Goal: Find specific page/section: Find specific page/section

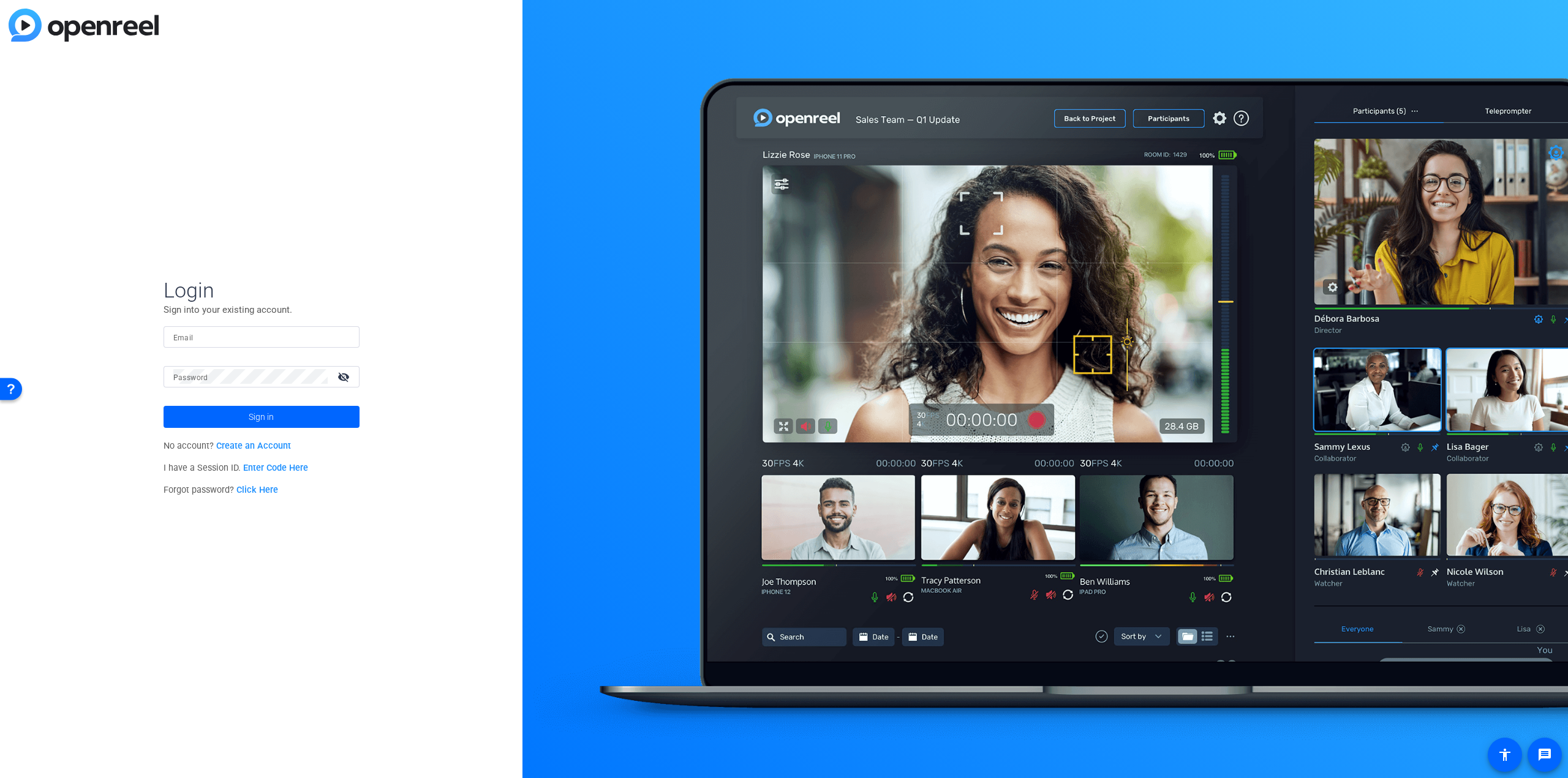
type input "tom.bubulka@anixter.com"
click at [260, 421] on span "Sign in" at bounding box center [261, 417] width 25 height 31
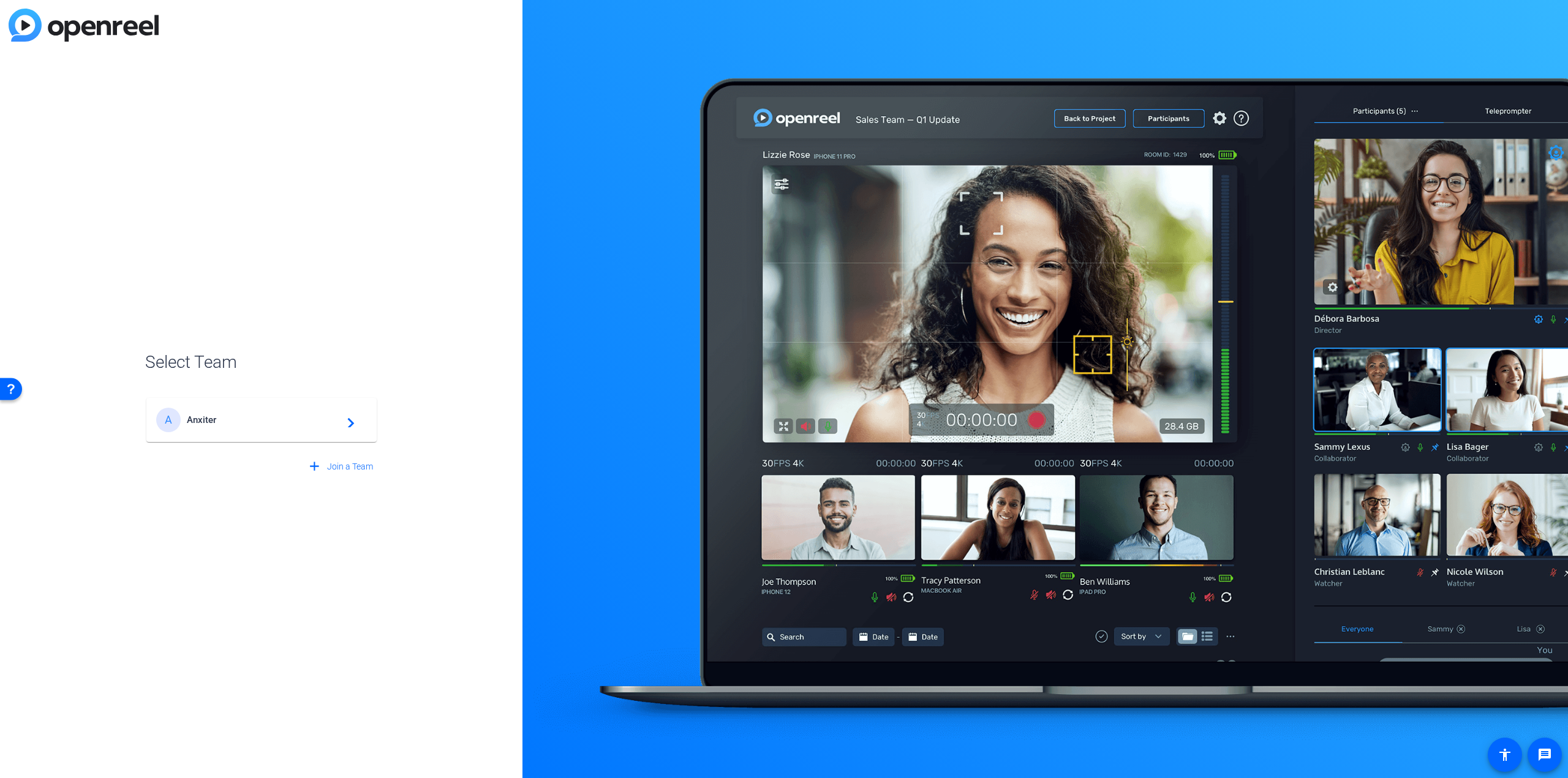
click at [262, 421] on span "Anxiter" at bounding box center [263, 420] width 153 height 11
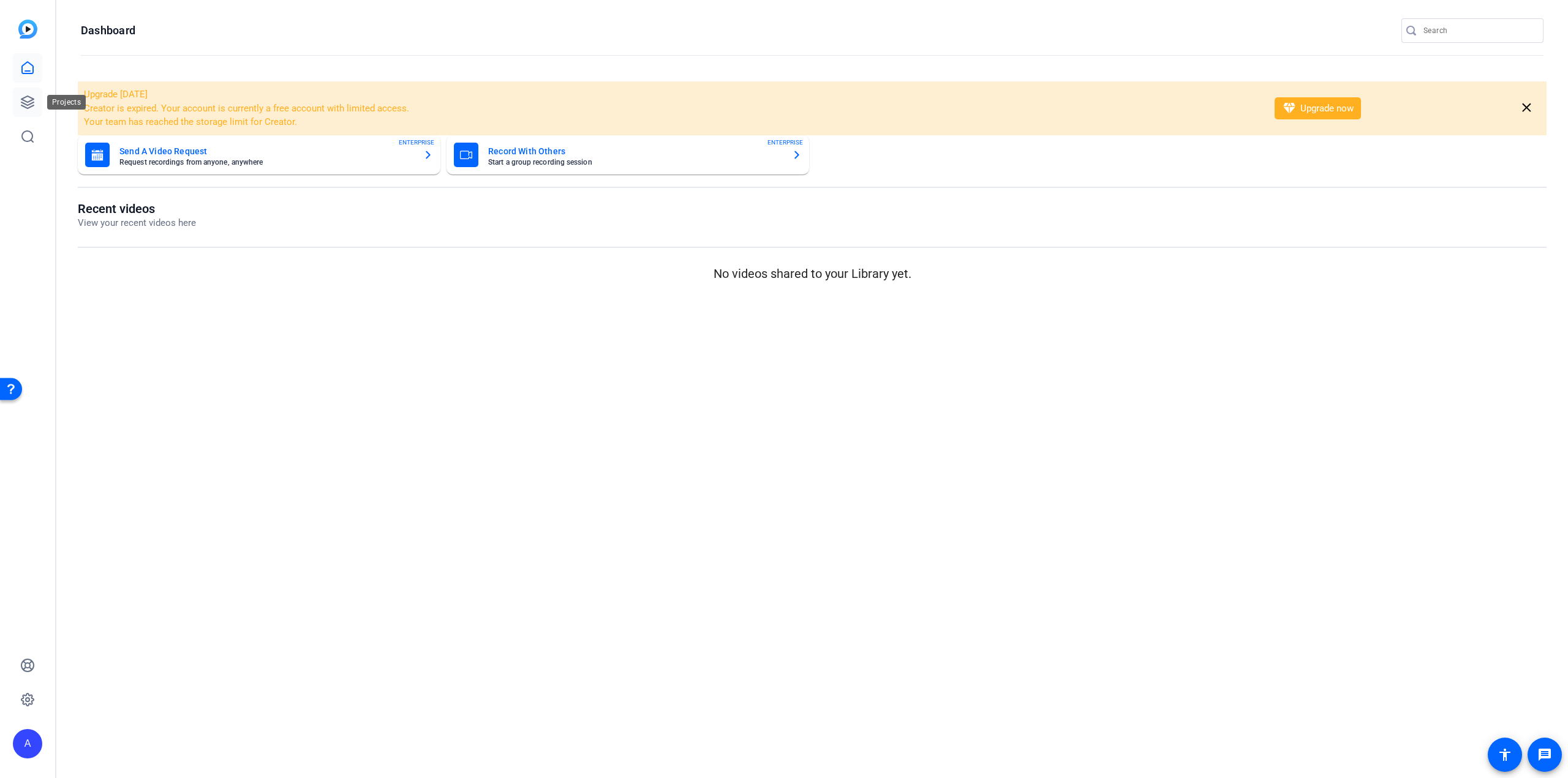
click at [28, 103] on icon at bounding box center [27, 102] width 15 height 15
click at [1447, 27] on input "Search" at bounding box center [1478, 30] width 110 height 15
type input "Inn"
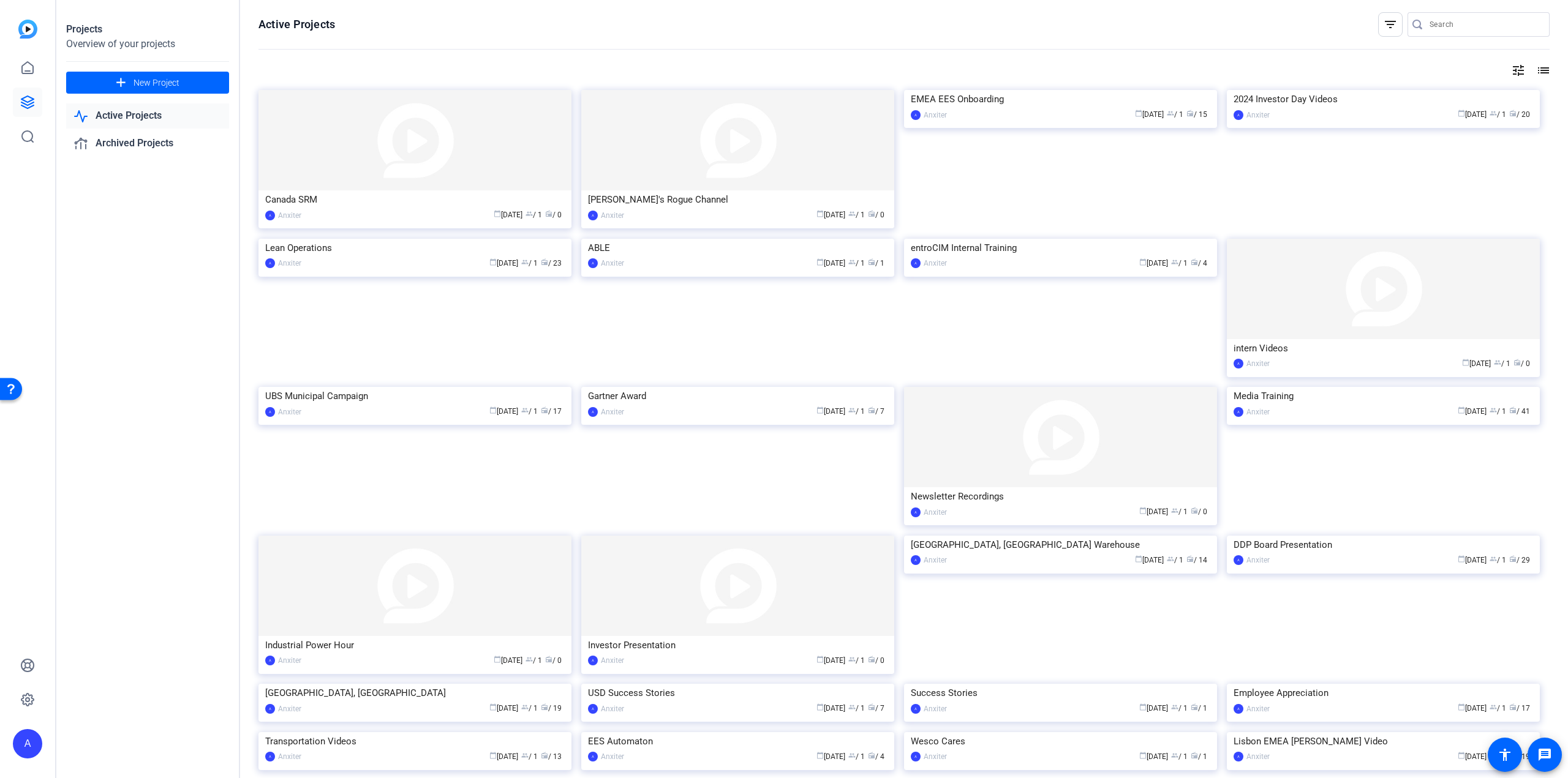
click at [1429, 25] on input "Search" at bounding box center [1484, 24] width 110 height 15
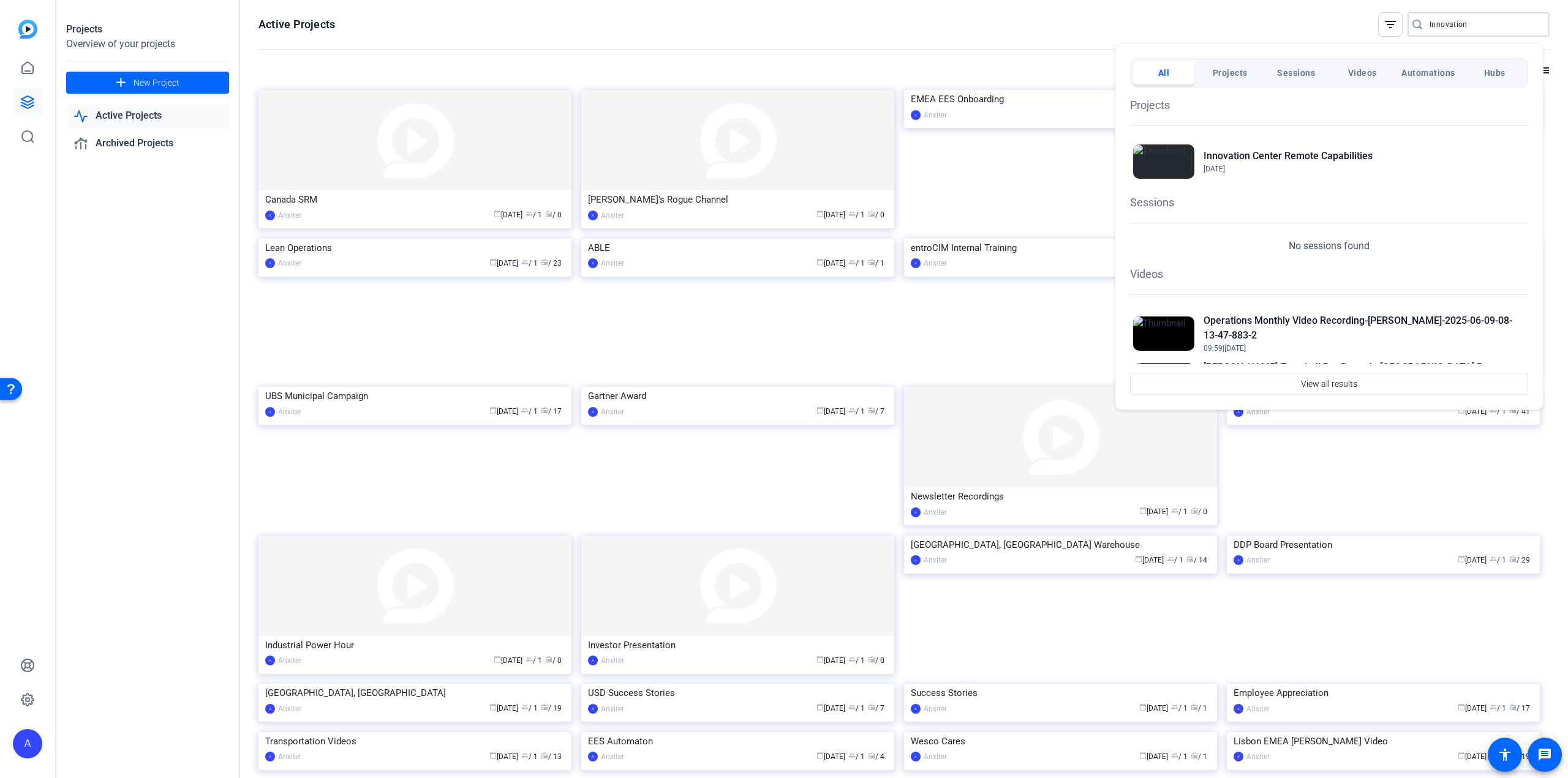
type input "Innovation"
click at [1230, 74] on span "Projects" at bounding box center [1230, 72] width 35 height 22
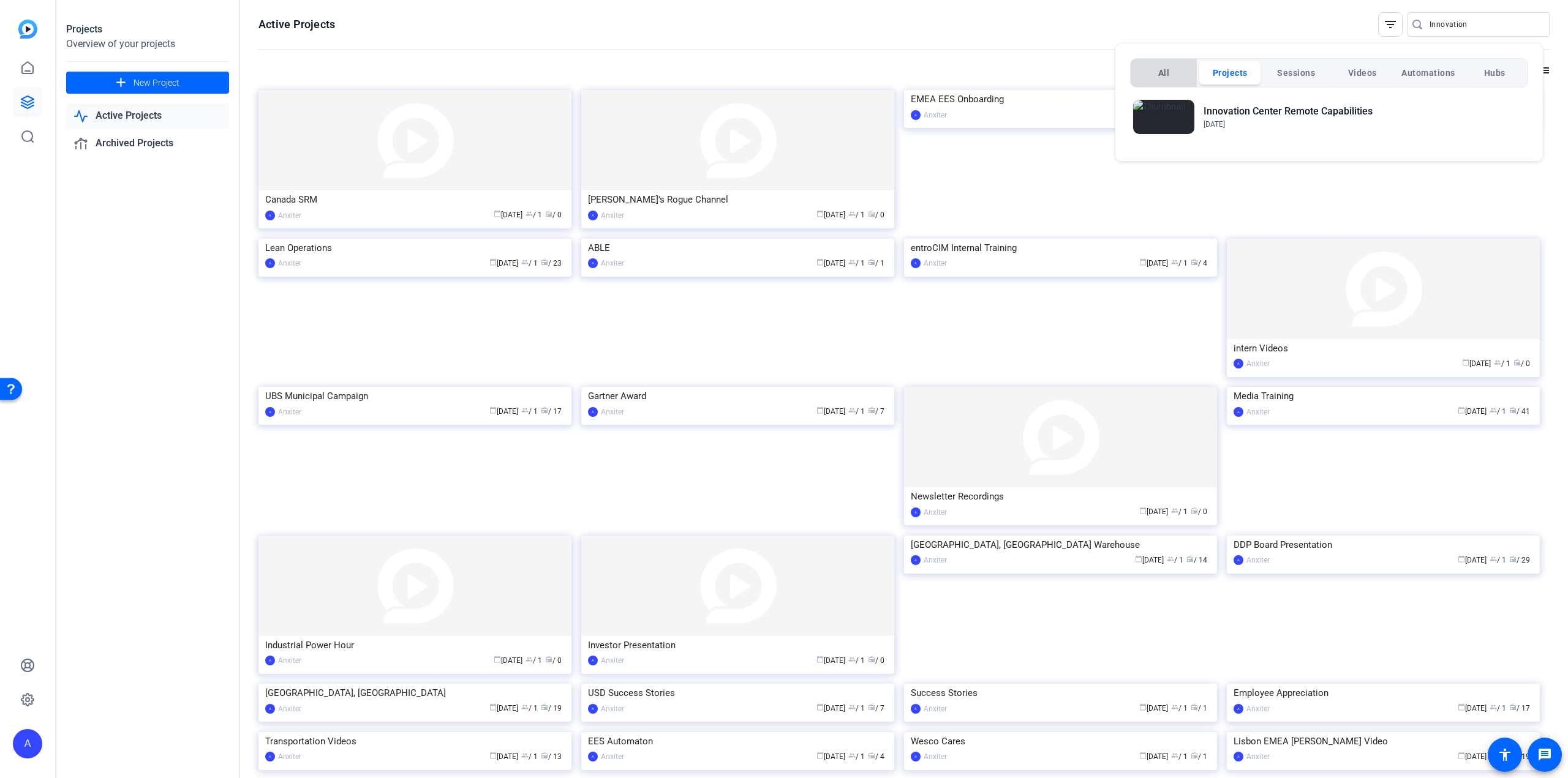
click at [1158, 72] on span "All" at bounding box center [1164, 72] width 12 height 22
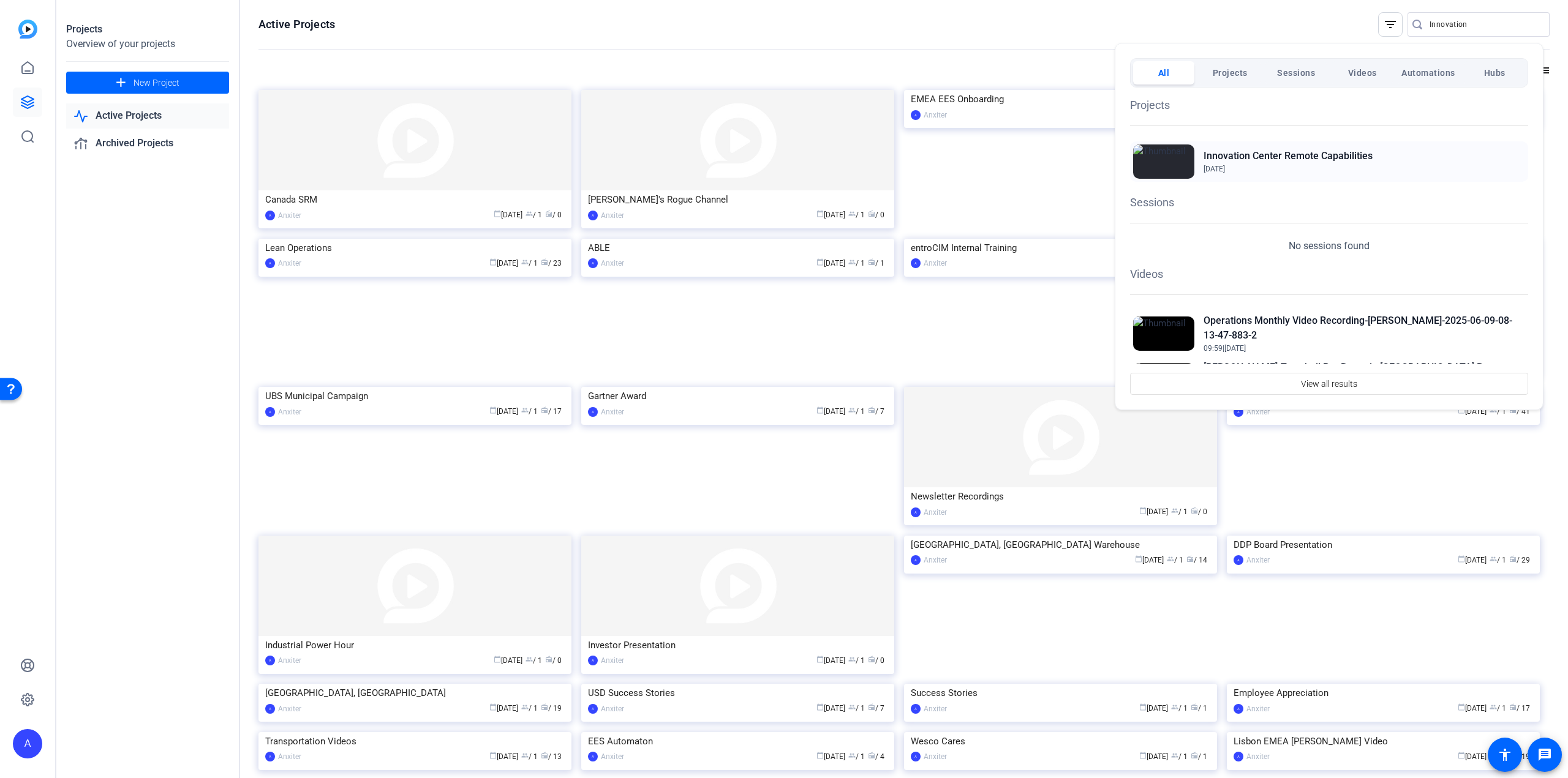
click at [1239, 152] on h2 "Innovation Center Remote Capabilities" at bounding box center [1288, 155] width 169 height 15
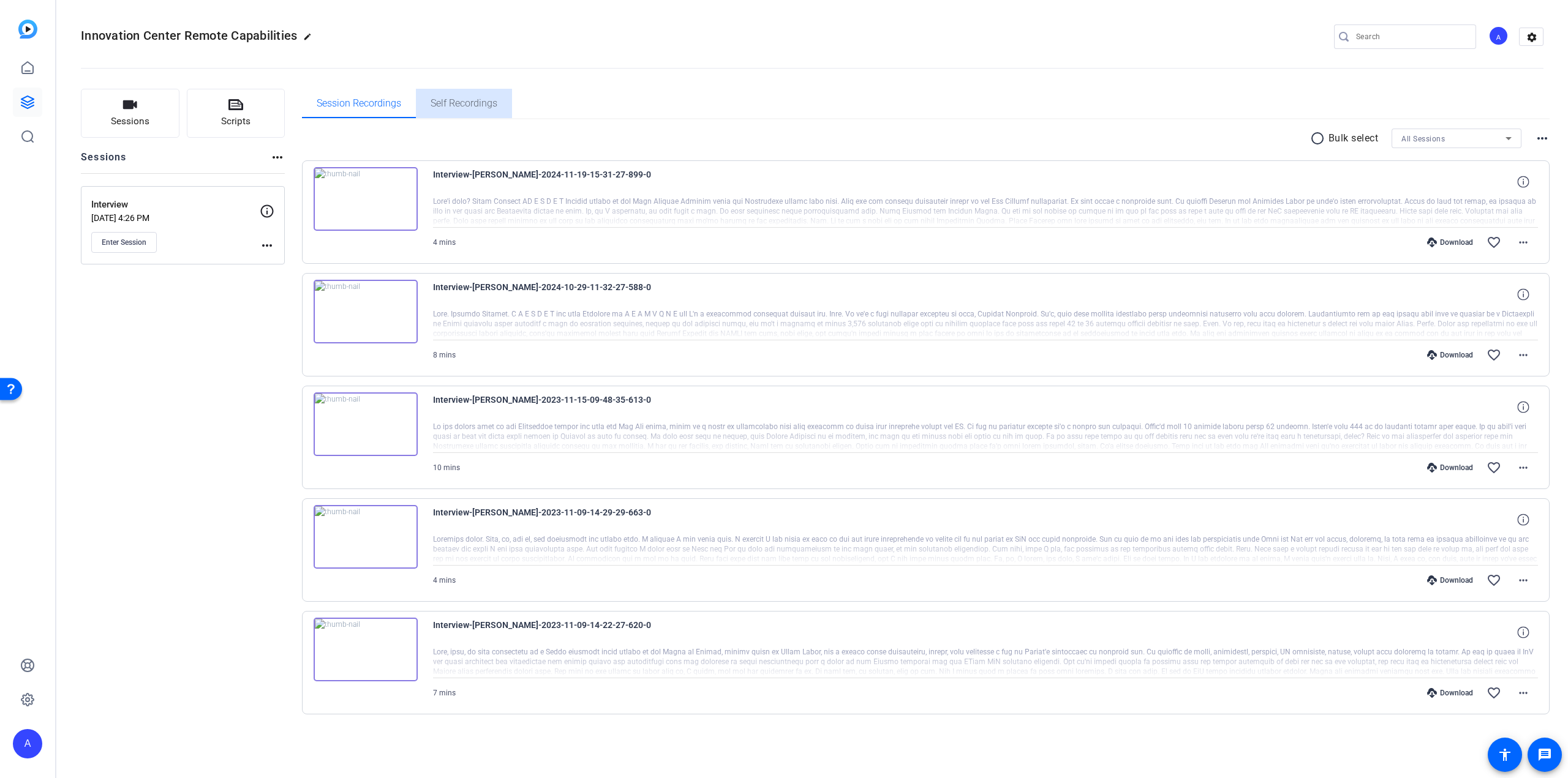
click at [457, 106] on span "Self Recordings" at bounding box center [464, 104] width 67 height 10
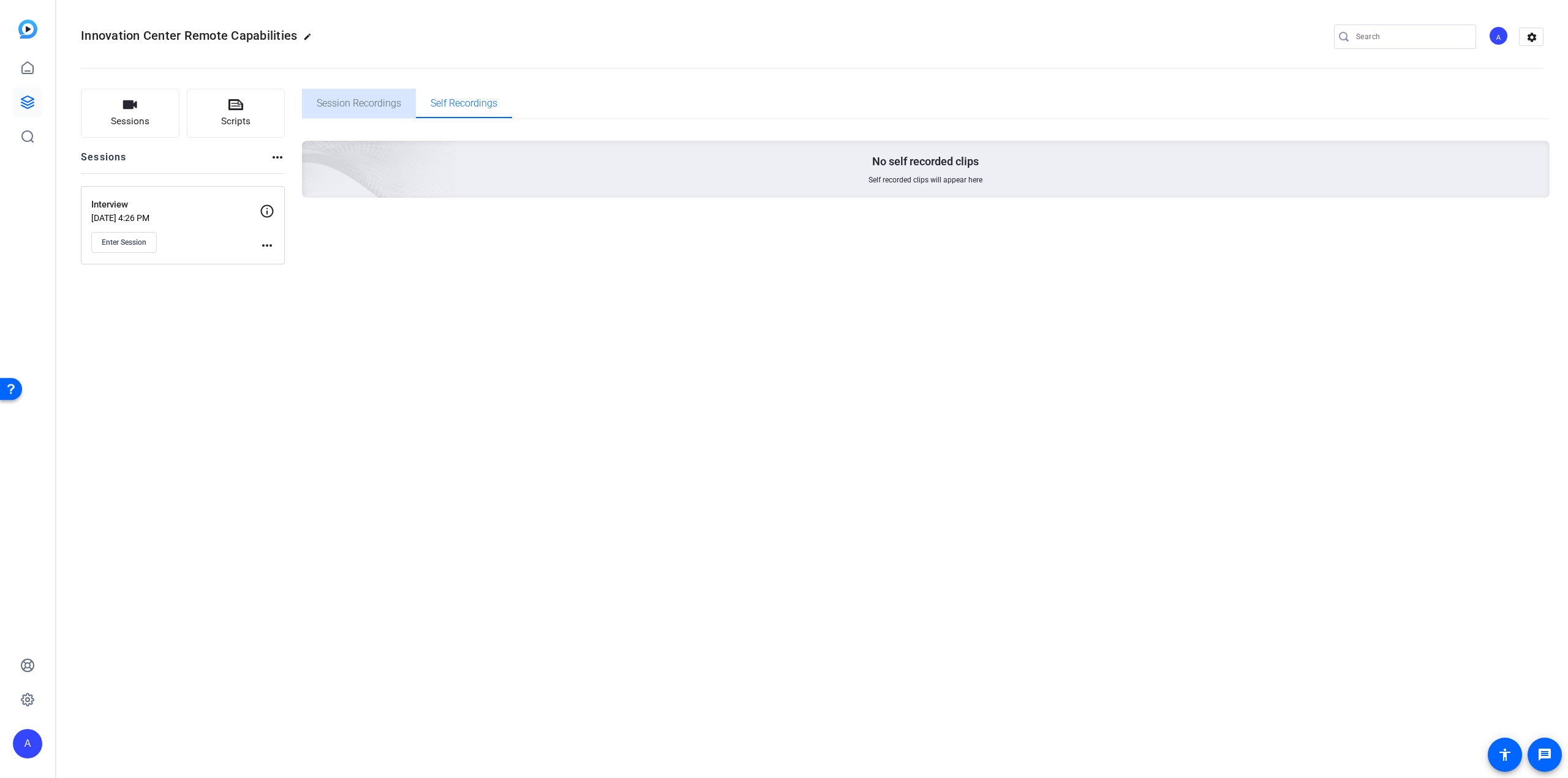
click at [360, 109] on span "Session Recordings" at bounding box center [359, 104] width 85 height 29
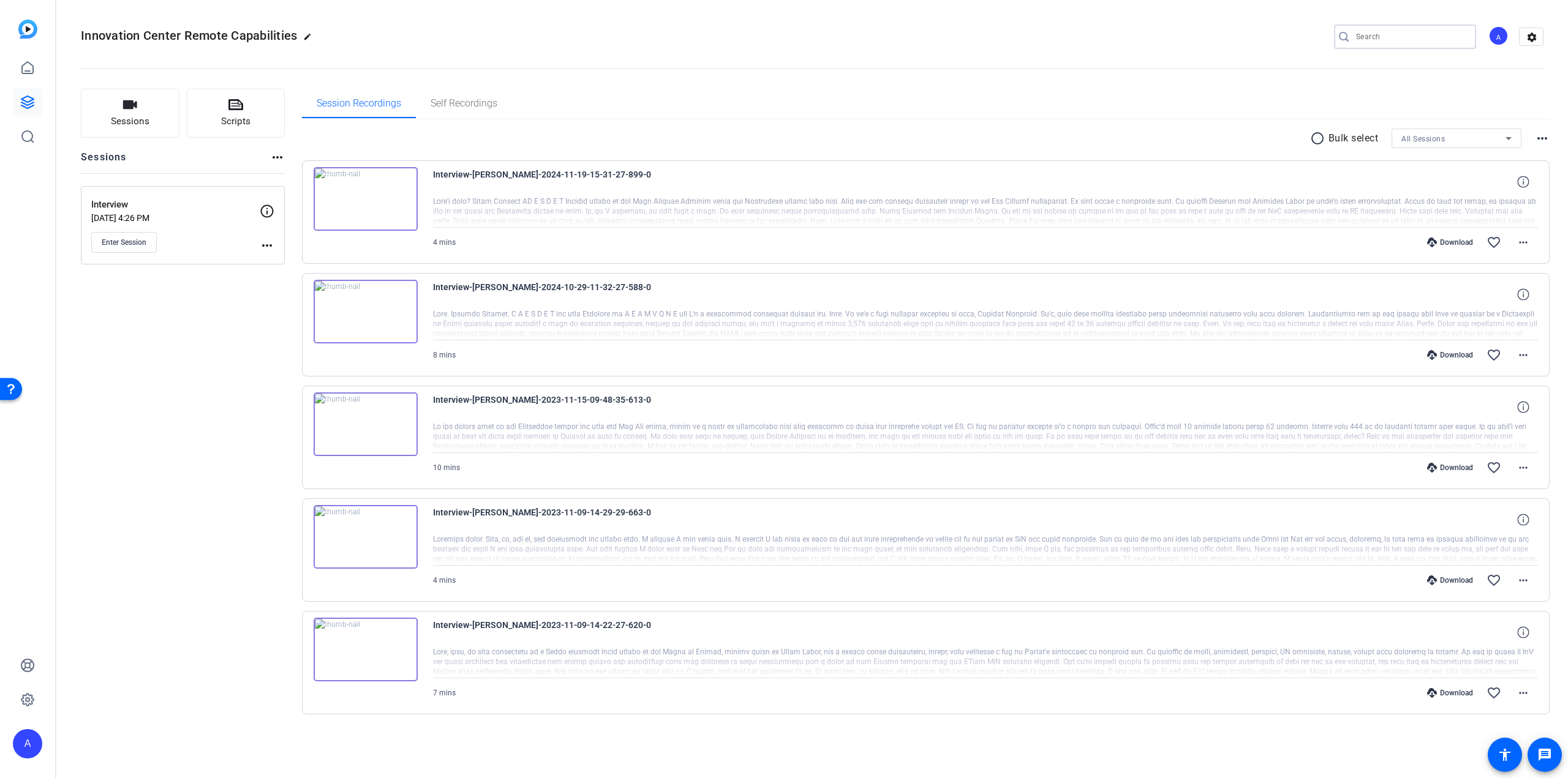
drag, startPoint x: 1374, startPoint y: 34, endPoint x: 1352, endPoint y: 40, distance: 22.8
click at [1359, 38] on input "Search" at bounding box center [1410, 36] width 110 height 15
drag, startPoint x: 1405, startPoint y: 33, endPoint x: 1340, endPoint y: 27, distance: 65.3
click at [1342, 27] on div at bounding box center [784, 389] width 1568 height 778
drag, startPoint x: 1381, startPoint y: 32, endPoint x: 1337, endPoint y: 41, distance: 44.9
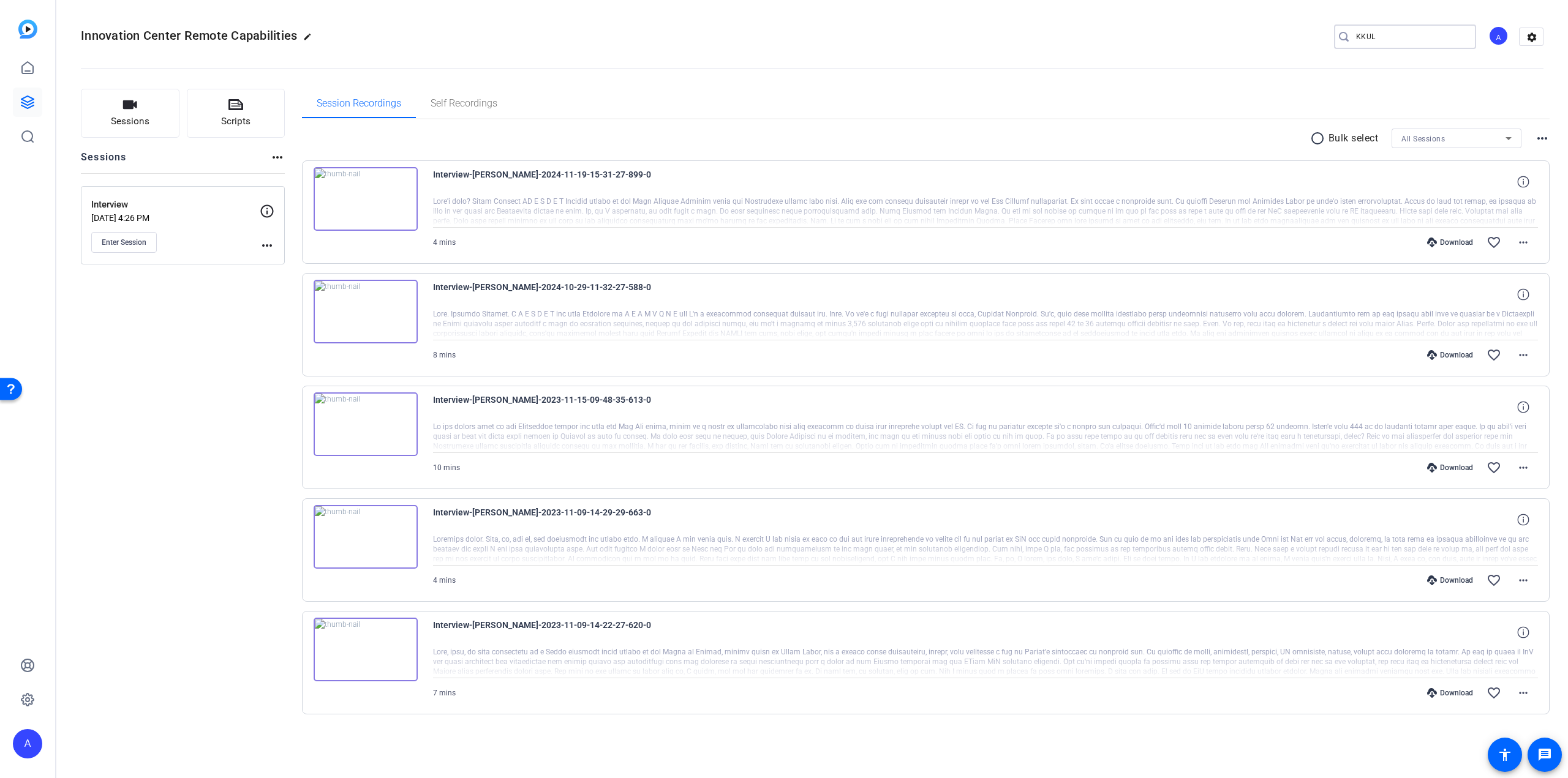
click at [1337, 41] on div "KKUL" at bounding box center [1400, 36] width 132 height 25
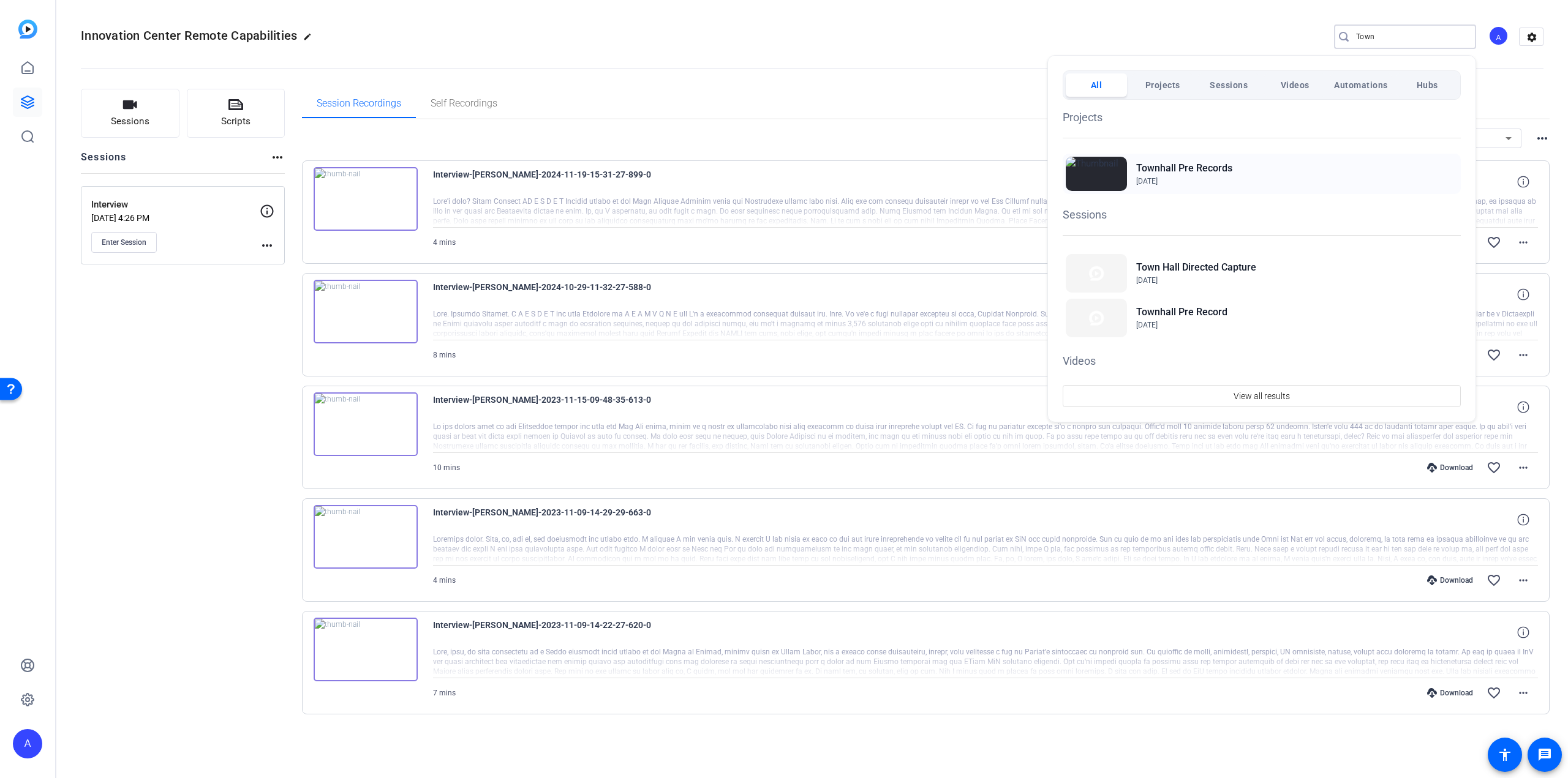
type input "Town"
click at [1185, 173] on h2 "Townhall Pre Records" at bounding box center [1184, 168] width 96 height 15
click at [171, 216] on div at bounding box center [784, 389] width 1568 height 778
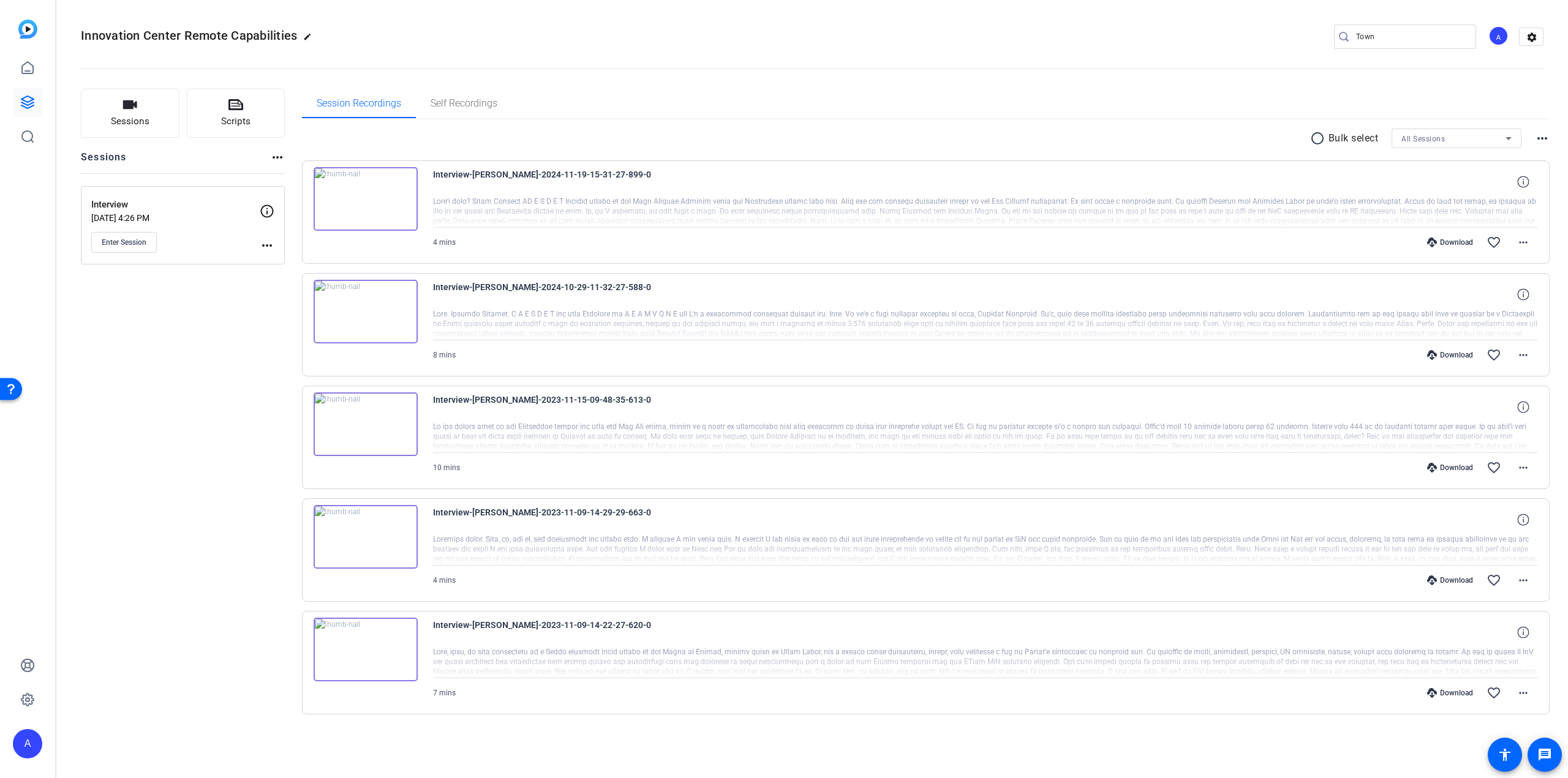
click at [171, 216] on p "Nov 02, 2023 @ 4:26 PM" at bounding box center [175, 218] width 168 height 10
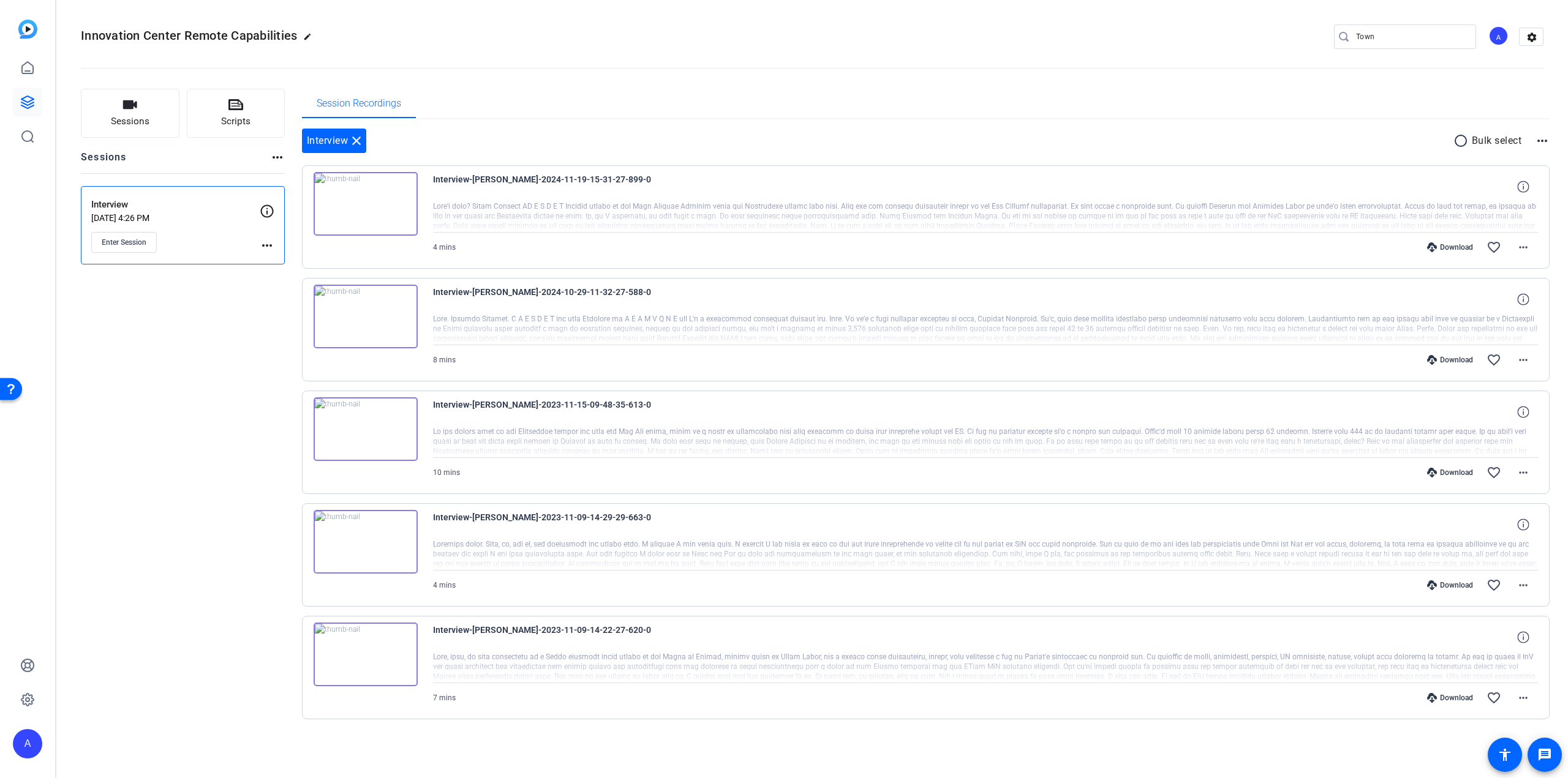
click at [171, 216] on p "Nov 02, 2023 @ 4:26 PM" at bounding box center [175, 218] width 168 height 10
click at [147, 246] on button "Enter Session" at bounding box center [124, 242] width 66 height 21
click at [133, 241] on span "Enter Session" at bounding box center [124, 242] width 45 height 10
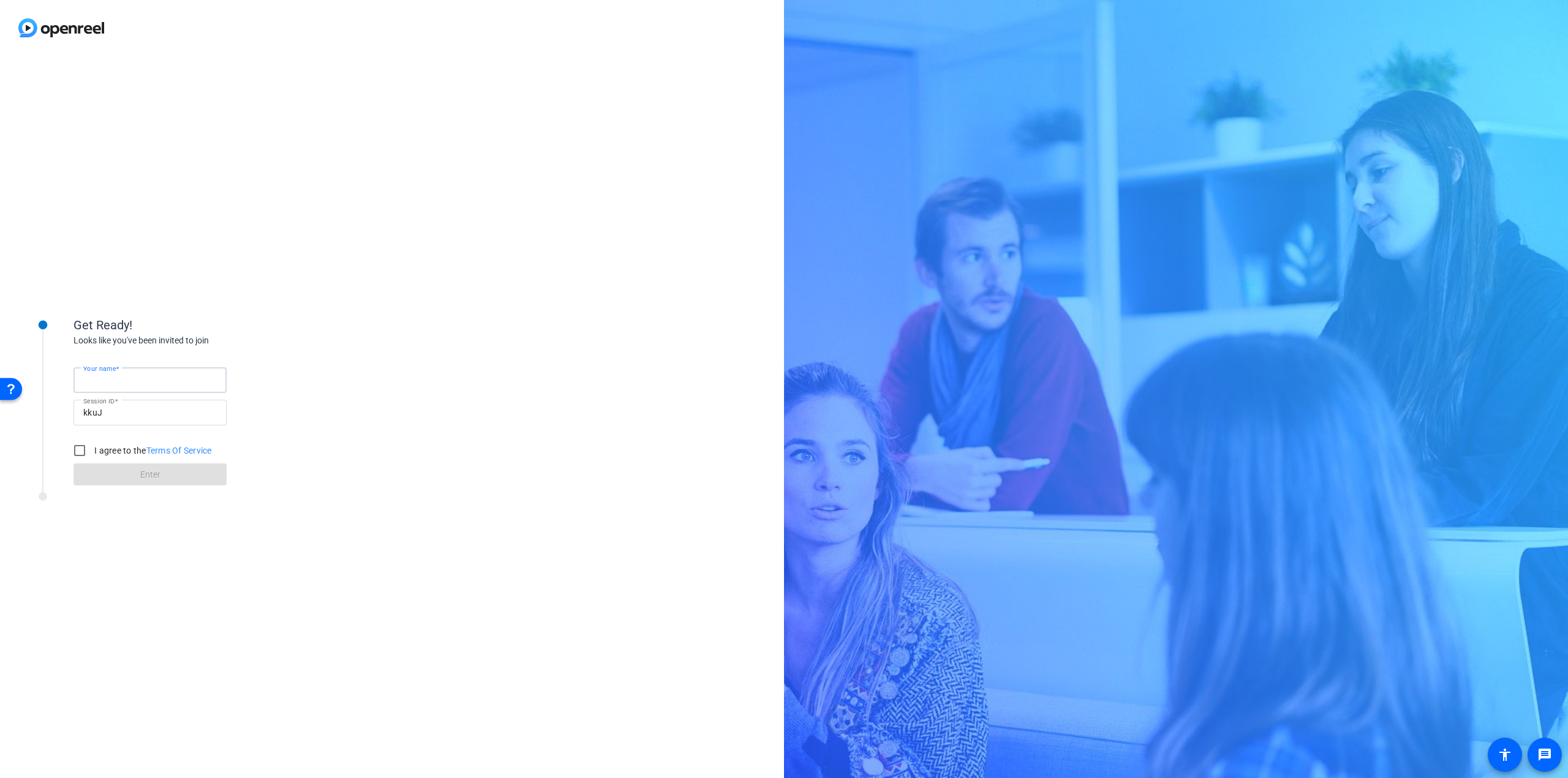
click at [158, 382] on input "Your name" at bounding box center [150, 380] width 134 height 15
type input "Tom Bubulka"
click at [78, 454] on input "I agree to the Terms Of Service" at bounding box center [79, 450] width 25 height 25
checkbox input "true"
click at [111, 472] on span at bounding box center [150, 475] width 153 height 29
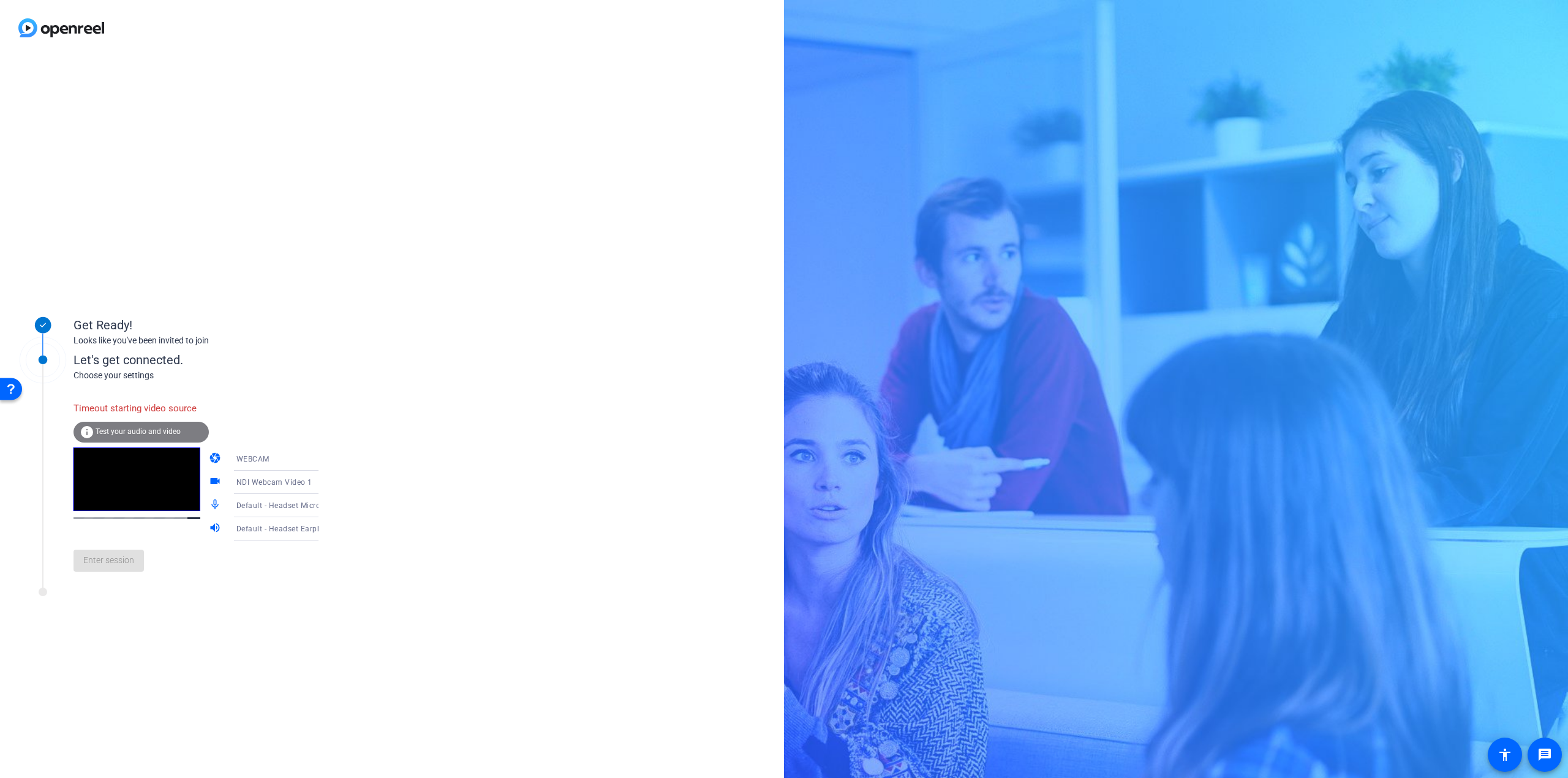
click at [266, 483] on span "NDI Webcam Video 1" at bounding box center [274, 482] width 76 height 8
click at [246, 604] on span "OV02E10" at bounding box center [235, 604] width 33 height 15
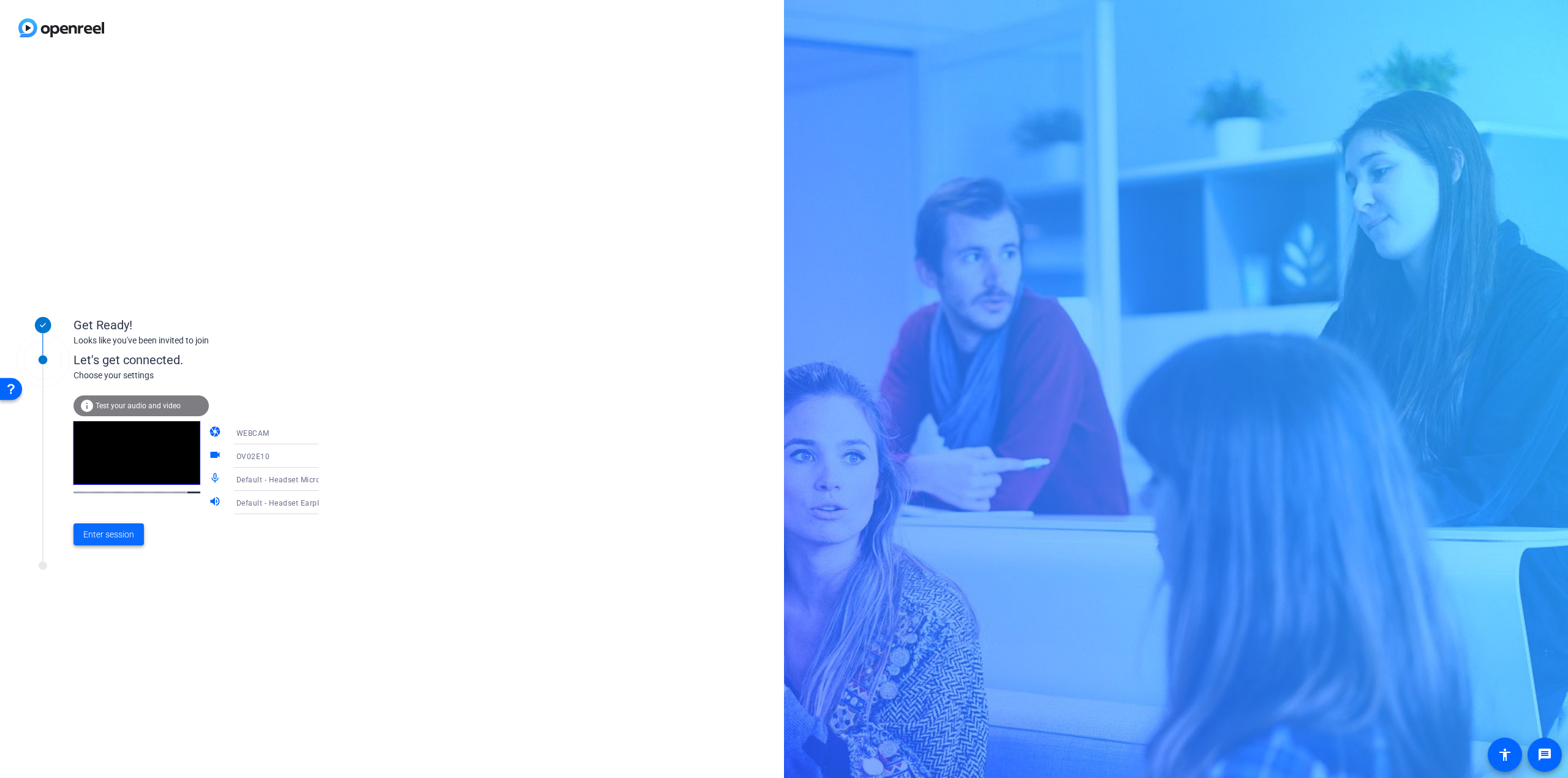
click at [116, 535] on span "Enter session" at bounding box center [109, 534] width 51 height 13
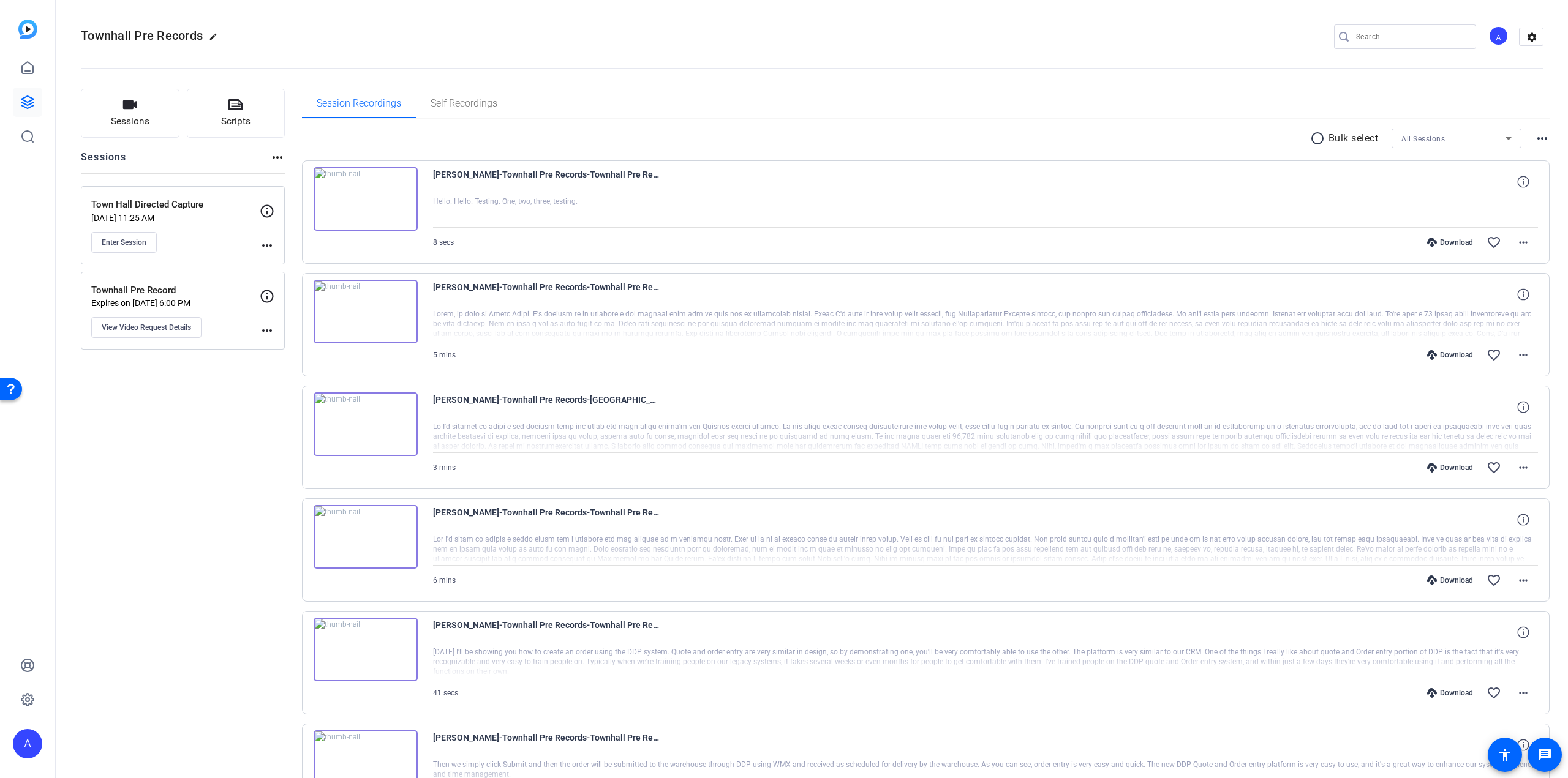
click at [214, 225] on div "Town Hall Directed Capture [DATE] 11:25 AM Enter Session" at bounding box center [175, 225] width 168 height 55
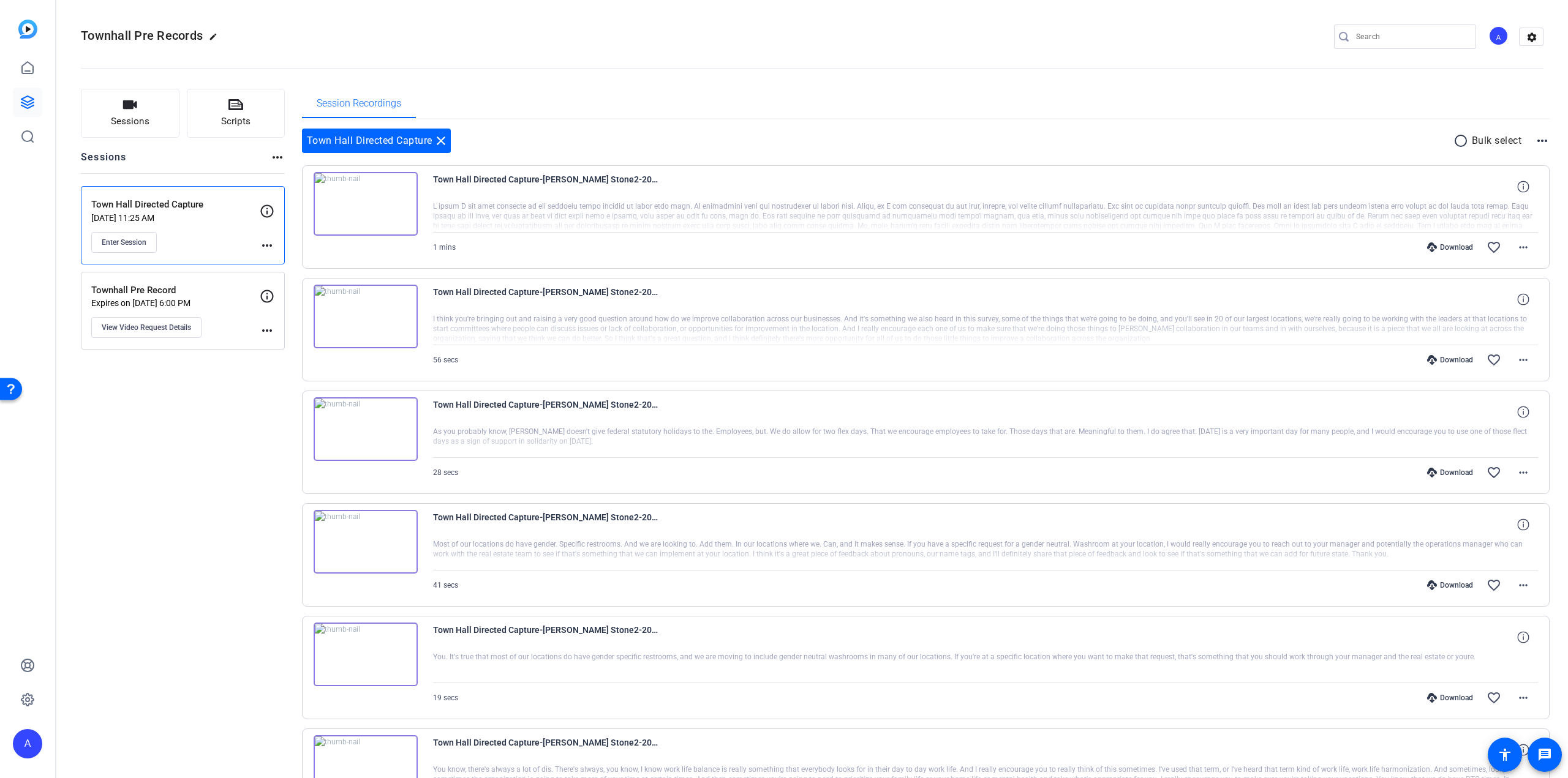
click at [216, 222] on div "Town Hall Directed Capture Jun 26, 2024 @ 11:25 AM Enter Session" at bounding box center [175, 225] width 168 height 55
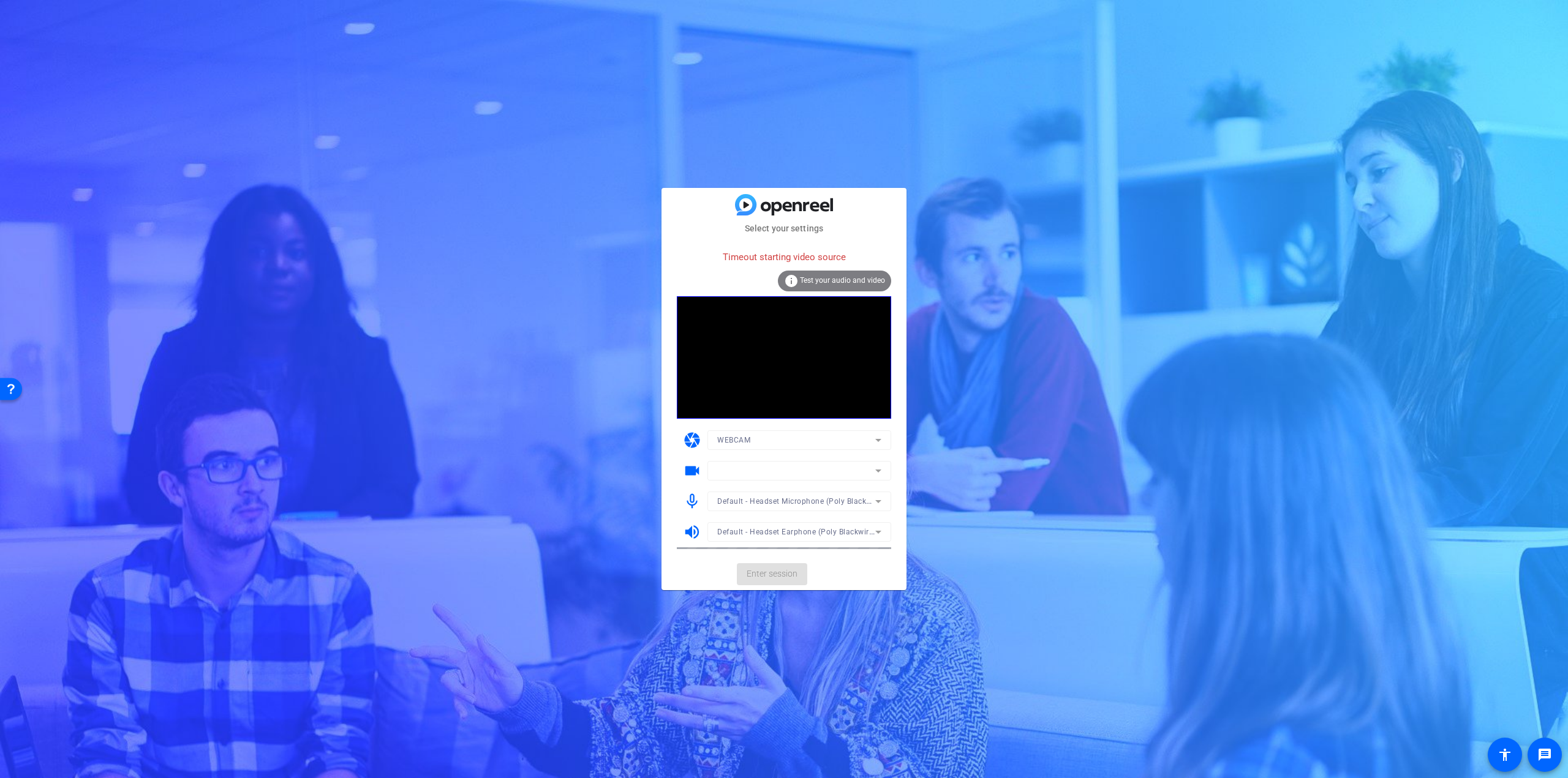
click at [879, 469] on mat-form-field at bounding box center [799, 471] width 184 height 20
click at [876, 465] on mat-form-field at bounding box center [799, 471] width 184 height 20
click at [876, 473] on mat-form-field at bounding box center [799, 471] width 184 height 20
click at [879, 471] on mat-form-field at bounding box center [799, 471] width 184 height 20
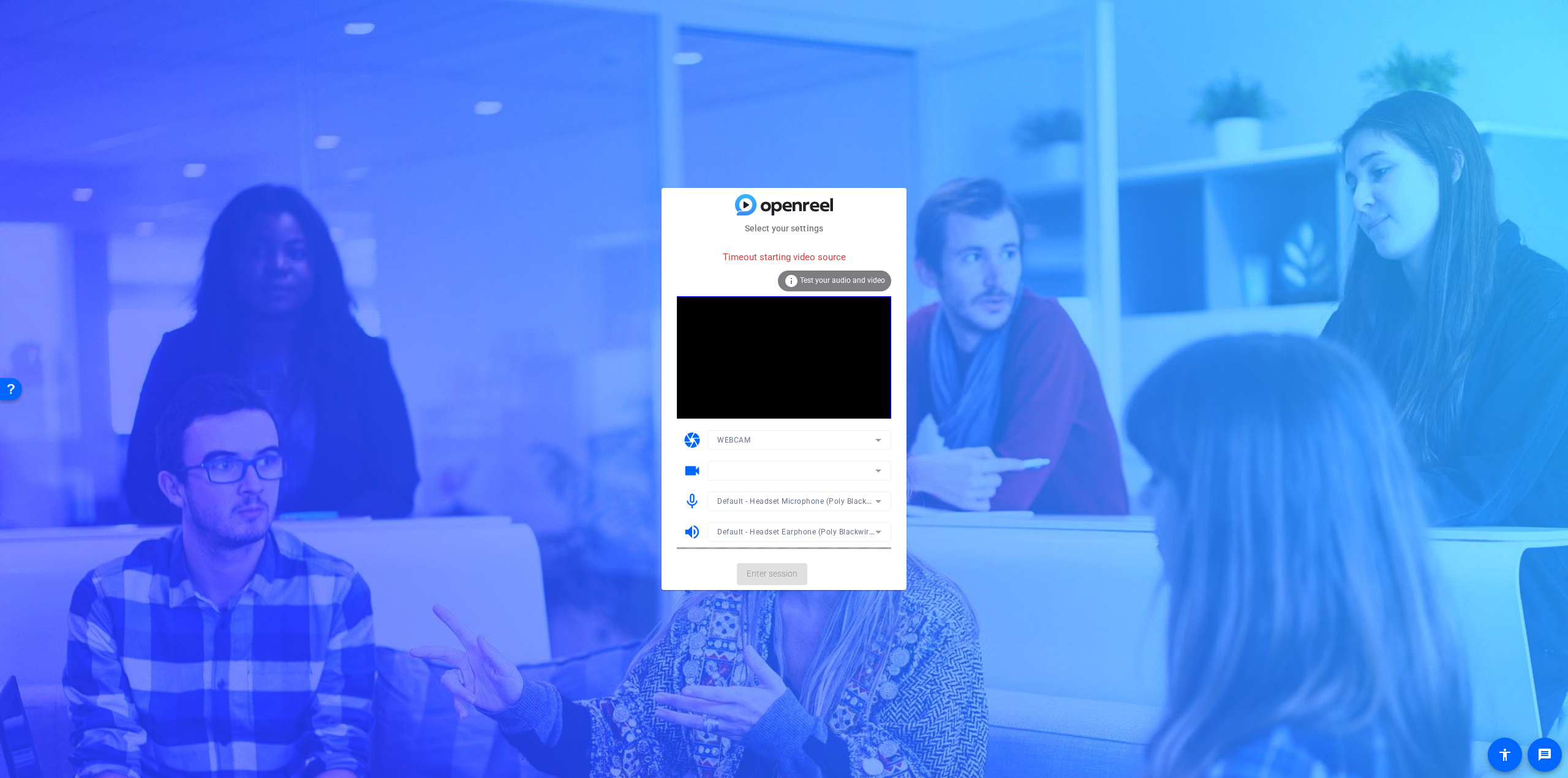
click at [879, 471] on mat-form-field at bounding box center [799, 471] width 184 height 20
click at [881, 470] on mat-form-field at bounding box center [799, 471] width 184 height 20
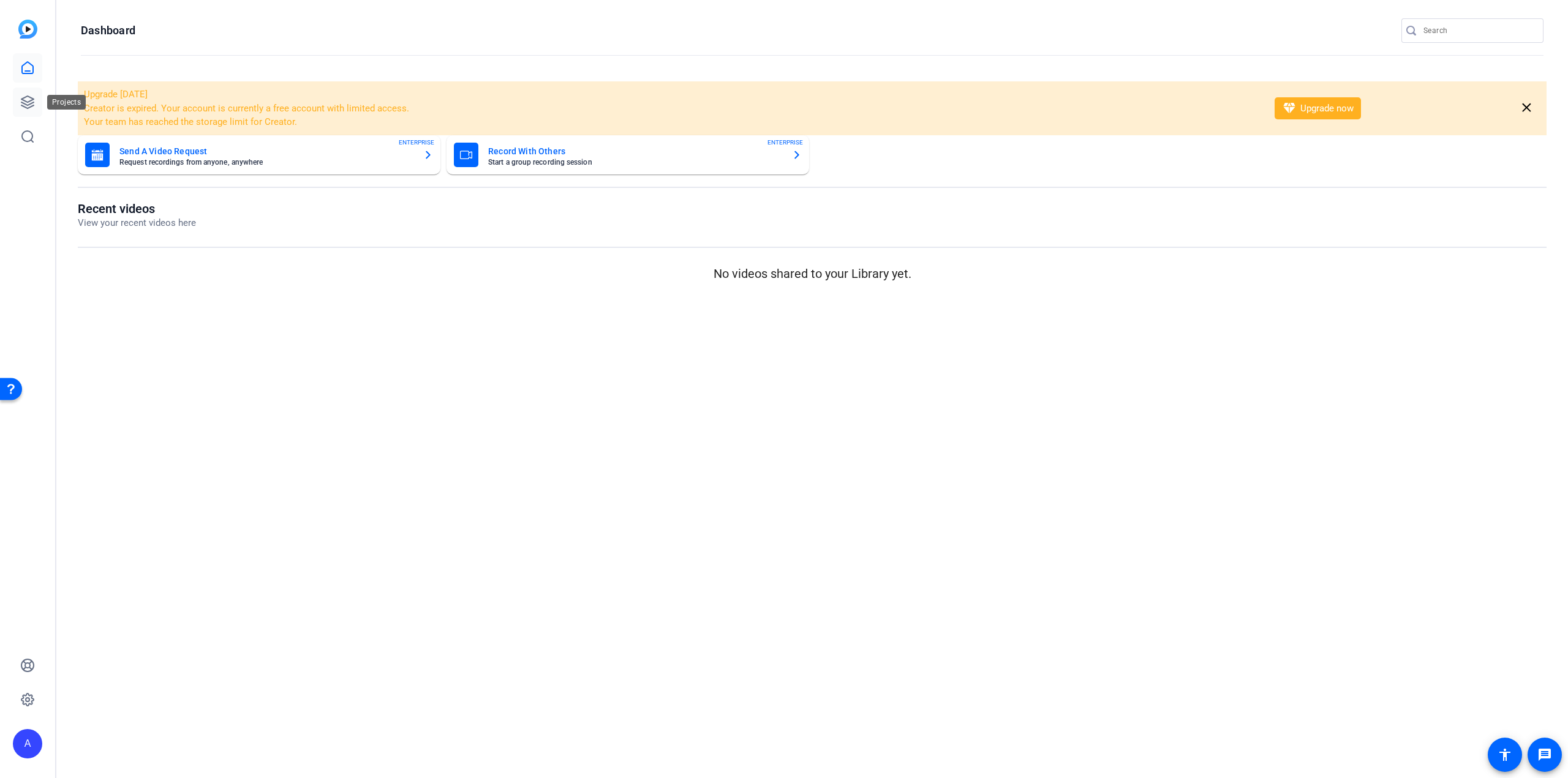
click at [26, 99] on icon at bounding box center [27, 102] width 15 height 15
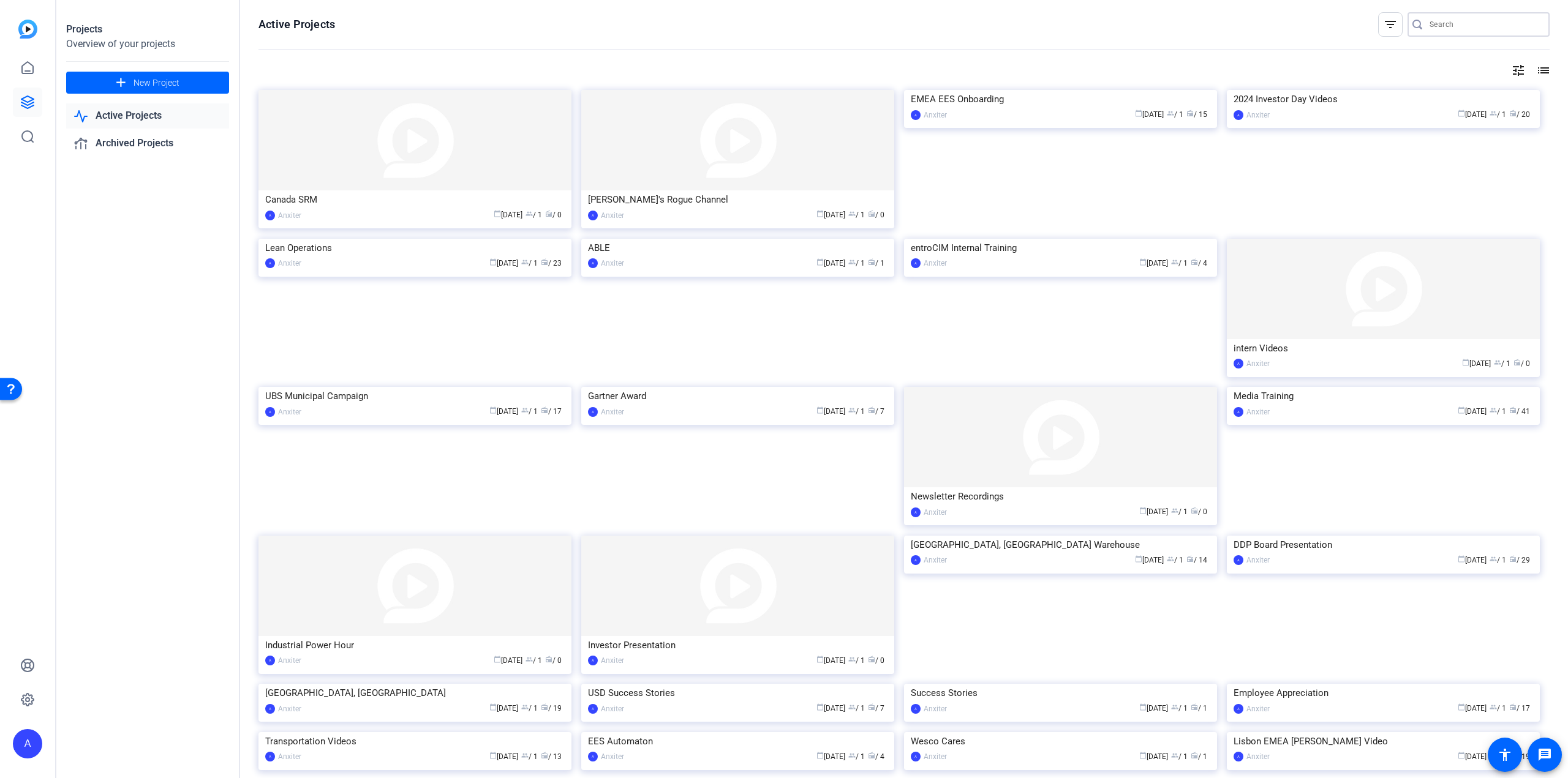
click at [1439, 26] on input "Search" at bounding box center [1484, 24] width 110 height 15
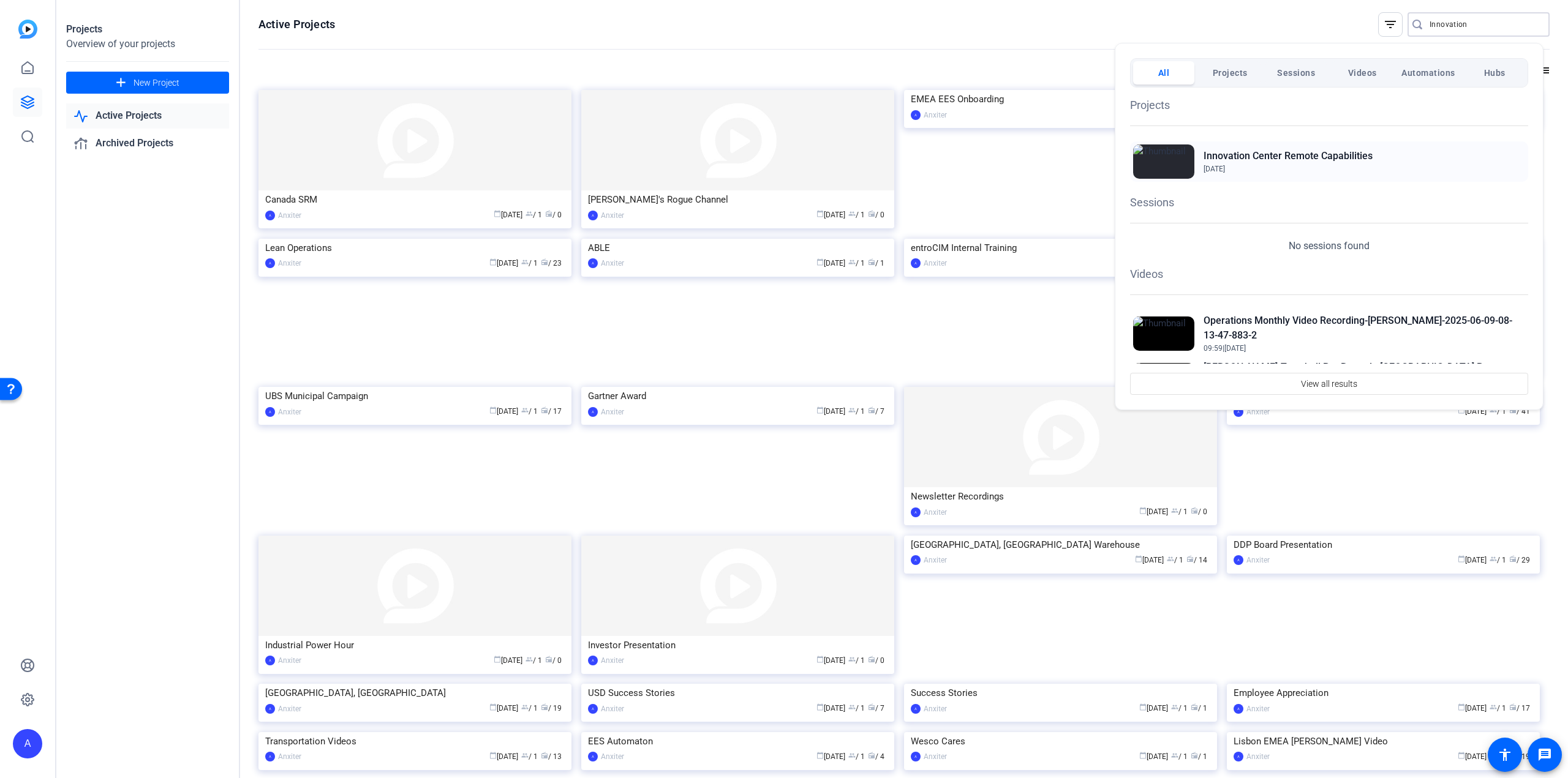
type input "Innovation"
click at [1225, 151] on h2 "Innovation Center Remote Capabilities" at bounding box center [1288, 155] width 169 height 15
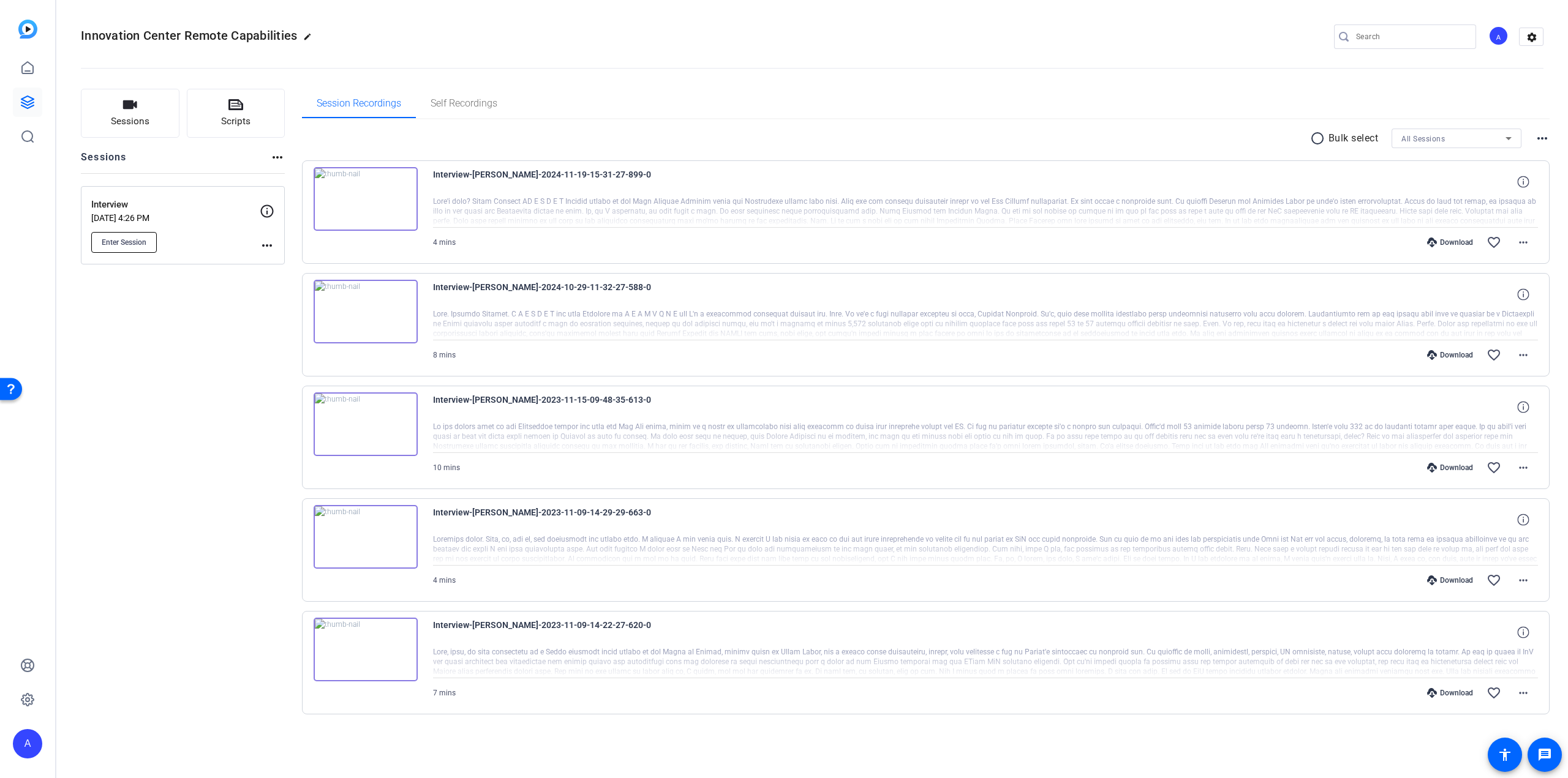
click at [126, 237] on span "Enter Session" at bounding box center [124, 242] width 45 height 10
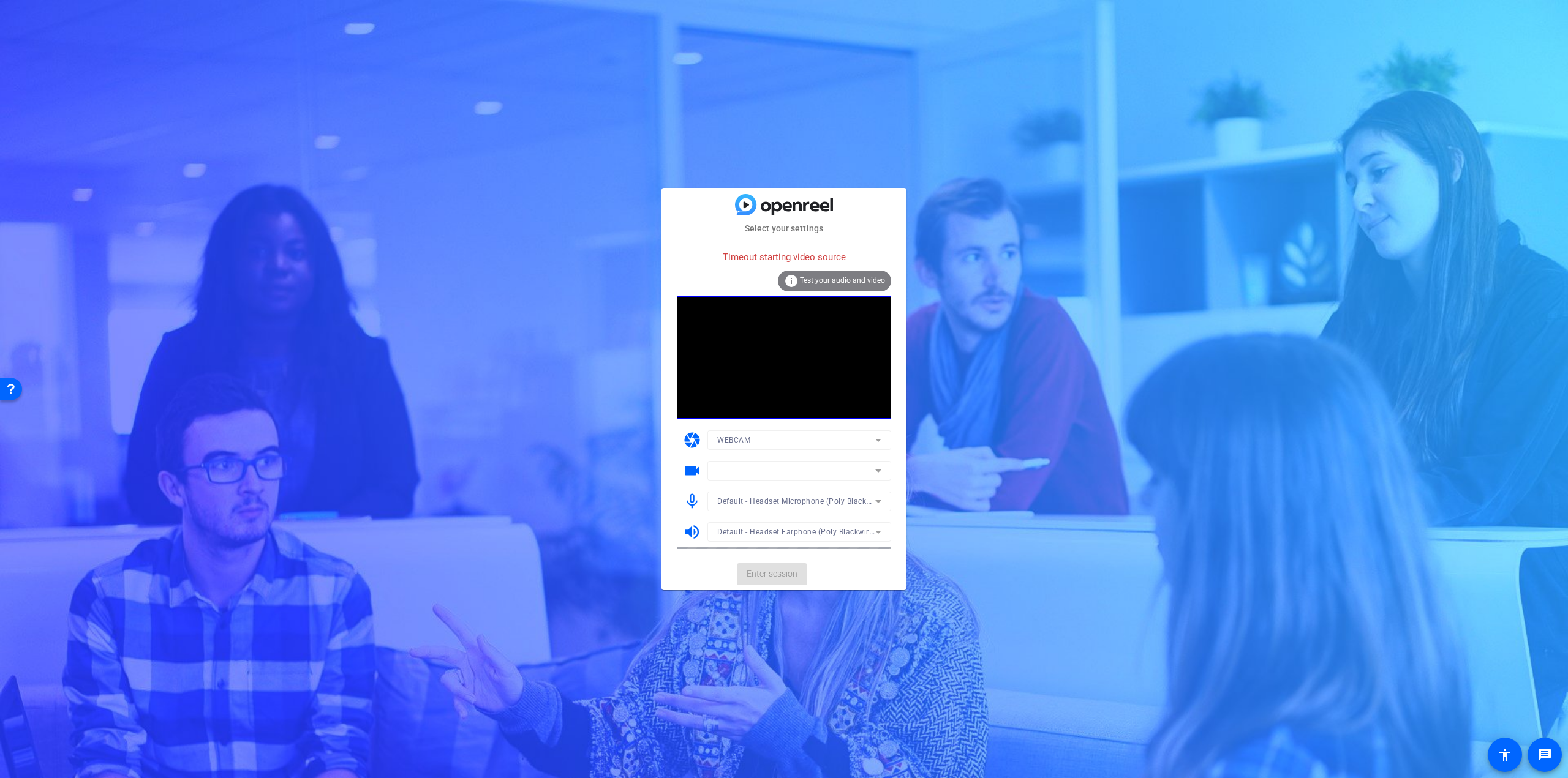
click at [876, 466] on mat-form-field at bounding box center [799, 471] width 184 height 20
click at [876, 471] on mat-form-field at bounding box center [799, 471] width 184 height 20
